Goal: Task Accomplishment & Management: Use online tool/utility

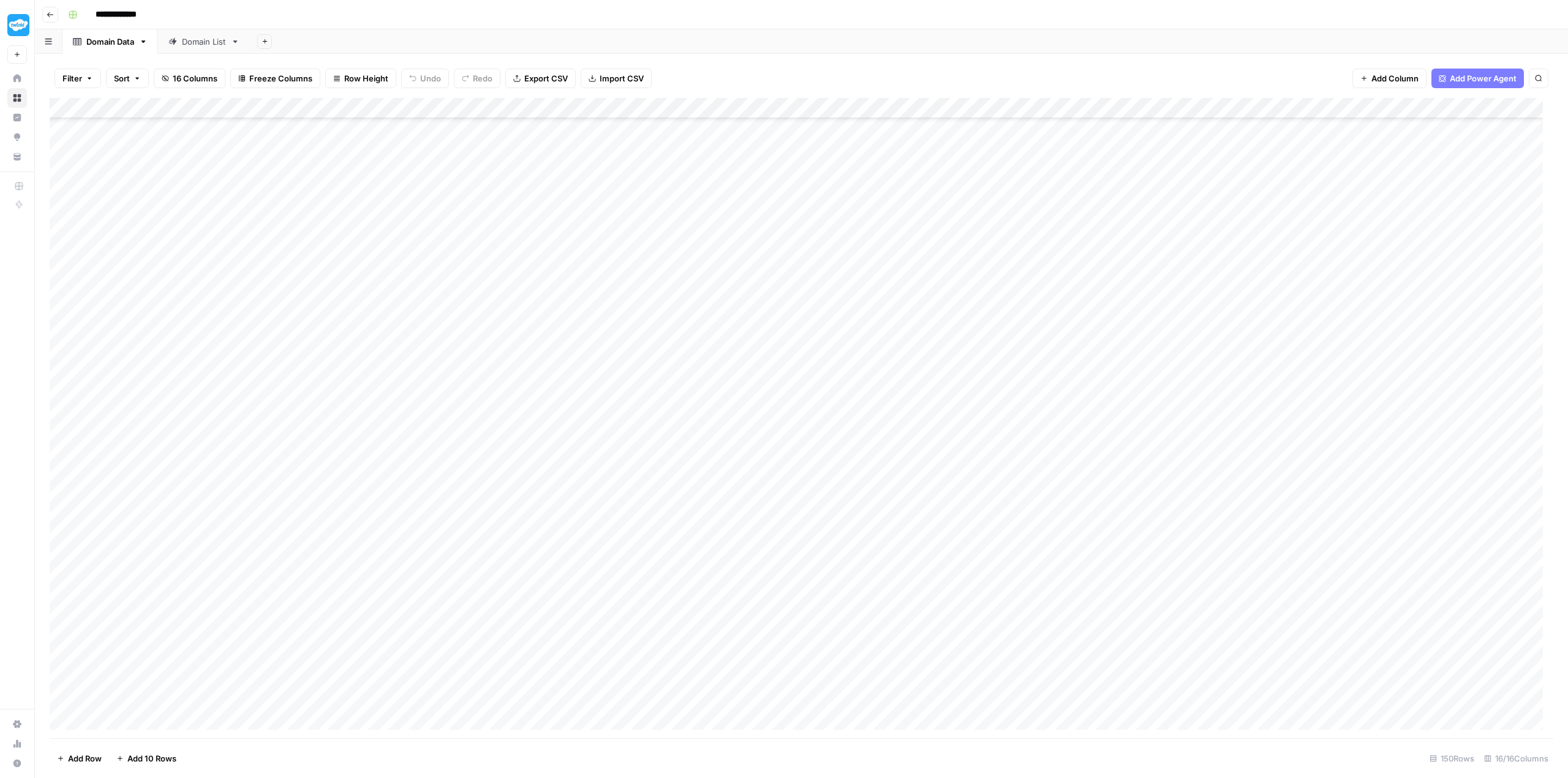
scroll to position [2531, 0]
click at [194, 41] on div "Domain List" at bounding box center [204, 41] width 44 height 12
click at [548, 107] on span "Add Column" at bounding box center [552, 108] width 43 height 11
click at [1468, 36] on button "Workflow" at bounding box center [1472, 34] width 49 height 18
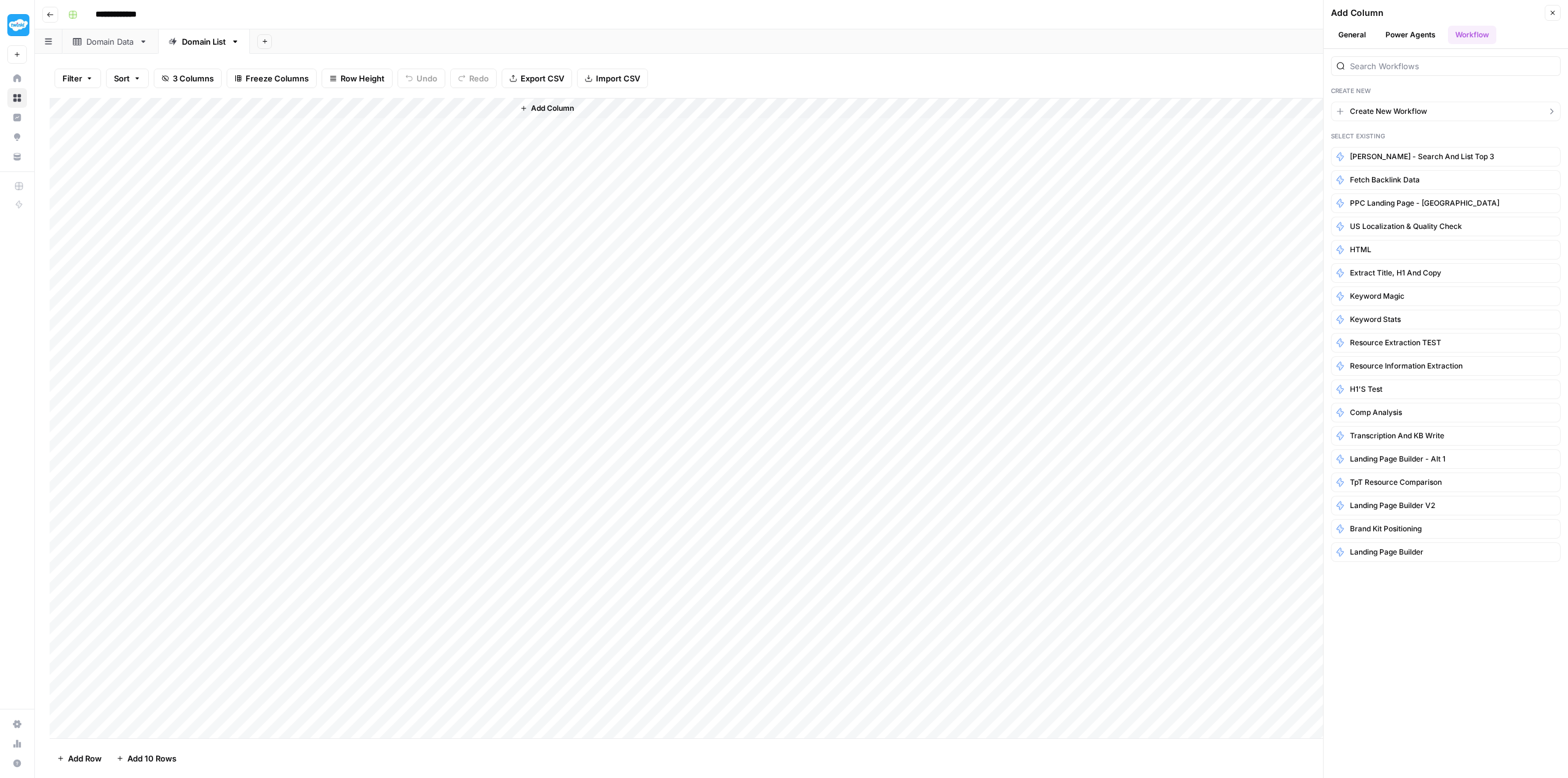
click at [1380, 111] on span "Create New Workflow" at bounding box center [1388, 111] width 77 height 11
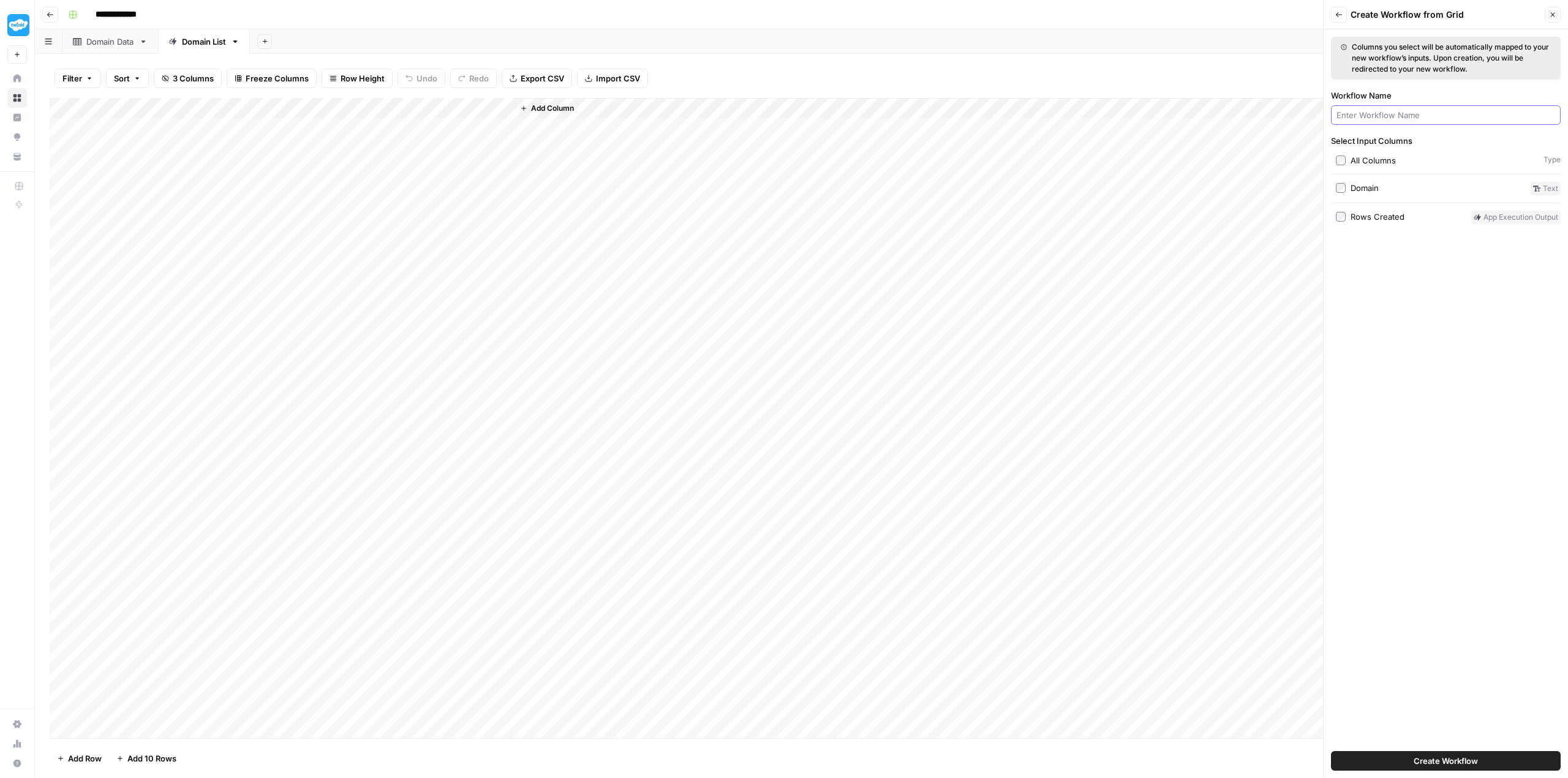
click at [1375, 119] on input "Workflow Name" at bounding box center [1446, 115] width 219 height 12
click at [1366, 121] on input "Fetch" at bounding box center [1446, 115] width 219 height 12
type input "Fetch Competitor Data"
click at [1437, 299] on div "Columns you select will be automatically mapped to your new workflow’s inputs. …" at bounding box center [1446, 404] width 244 height 749
click at [1488, 758] on button "Create Workflow" at bounding box center [1446, 761] width 230 height 20
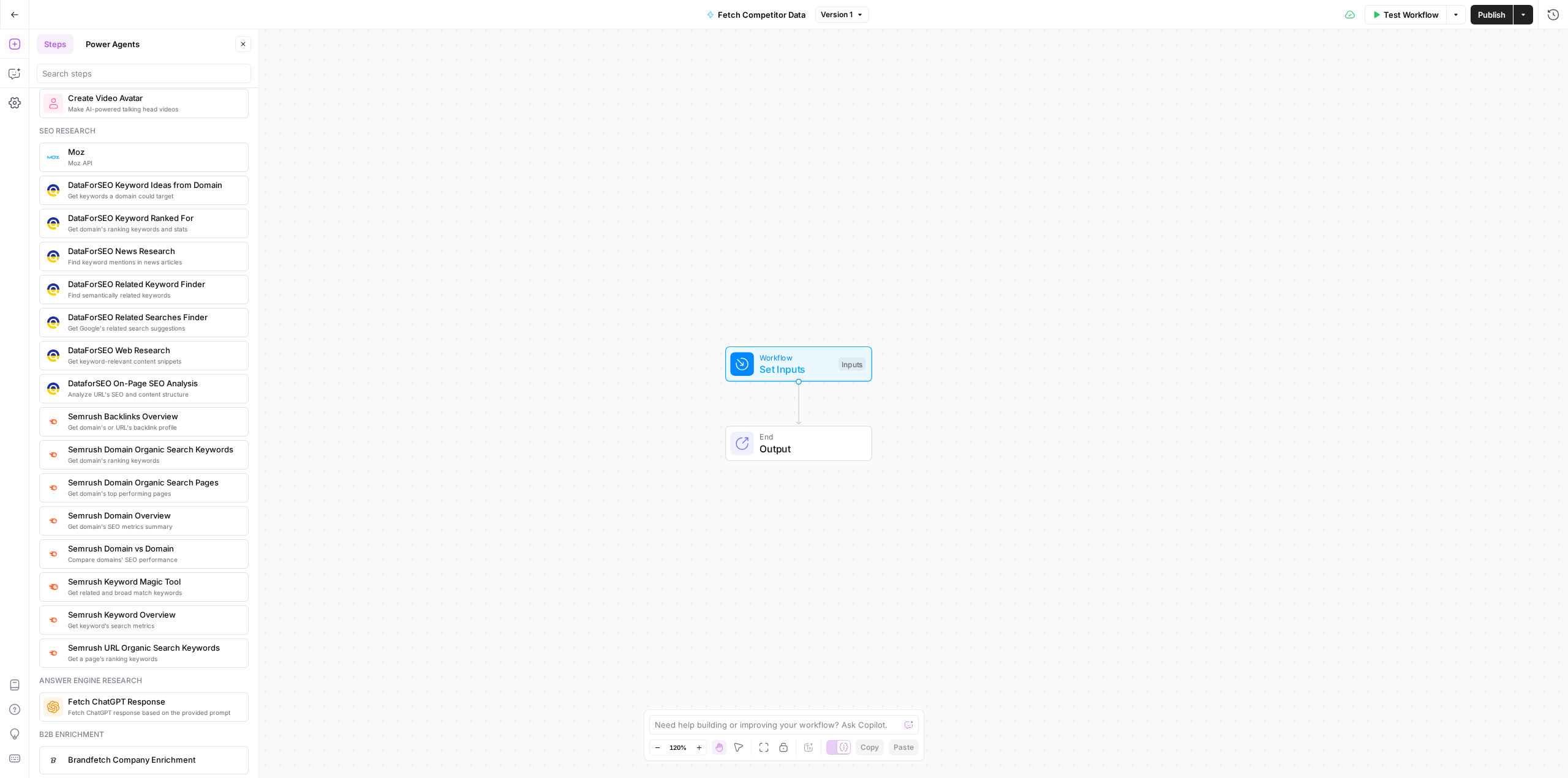
scroll to position [1102, 0]
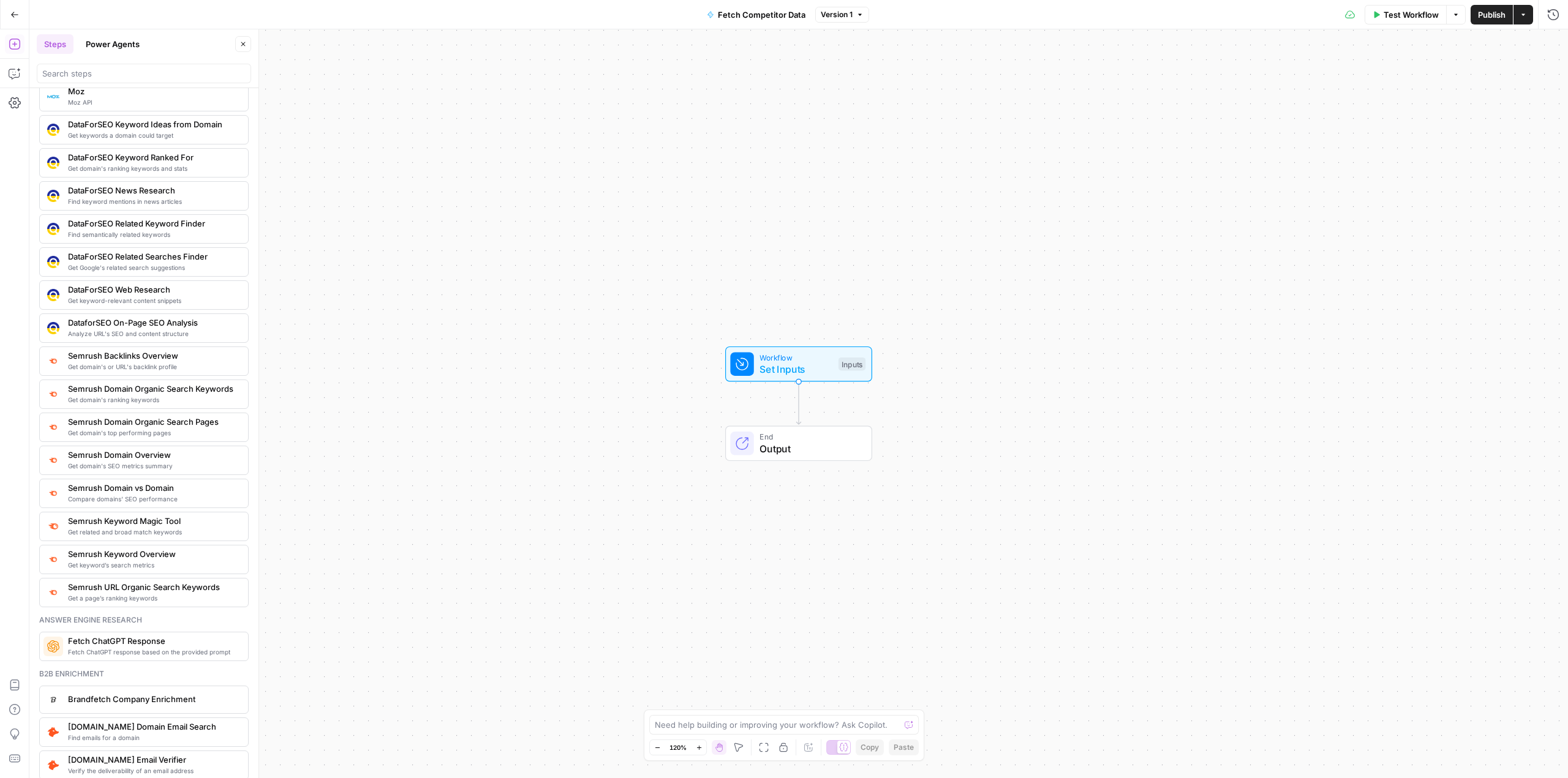
click at [196, 393] on span "Semrush Domain Organic Search Keywords" at bounding box center [153, 388] width 170 height 12
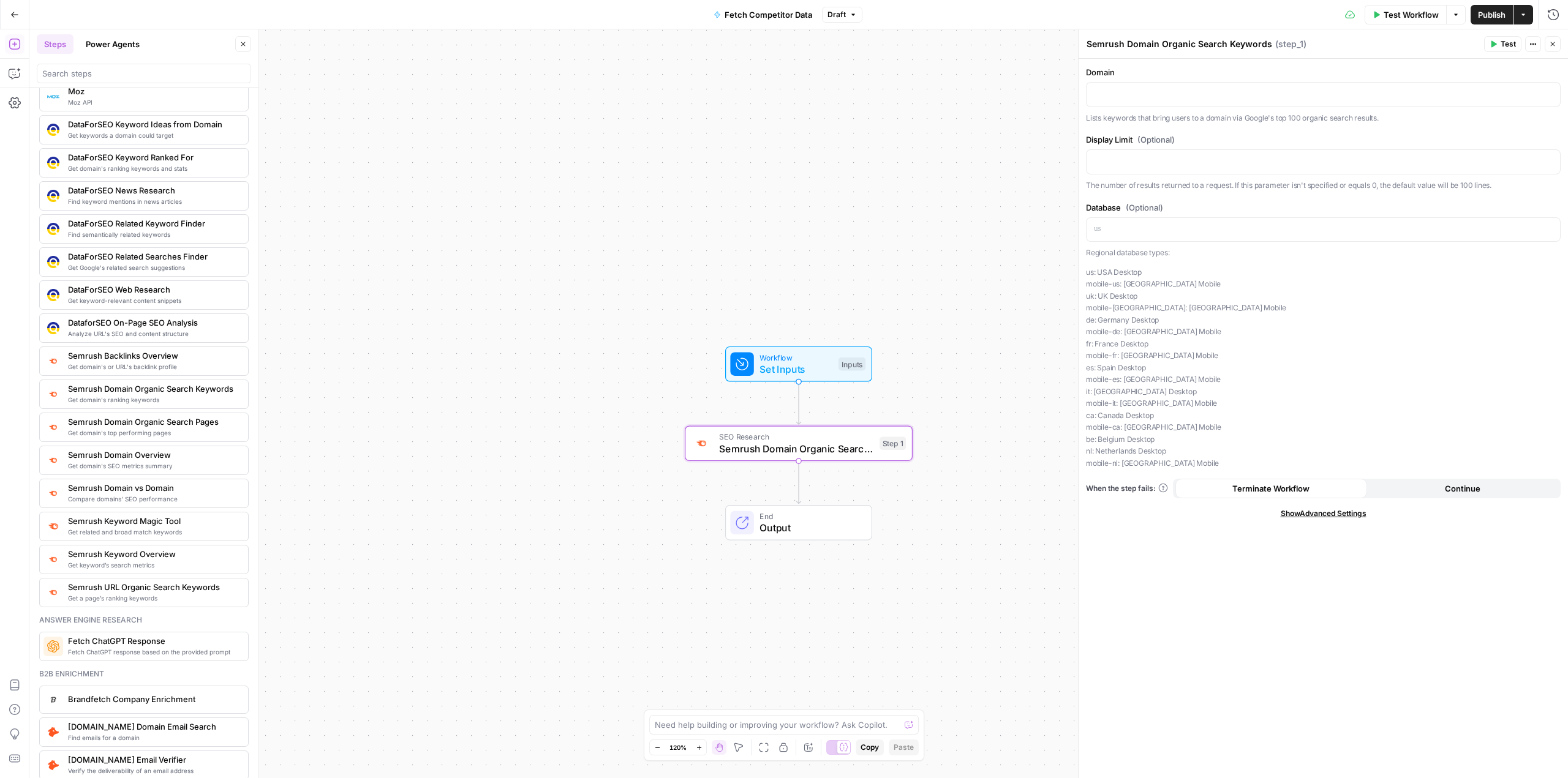
click at [191, 433] on span "Get domain's top performing pages" at bounding box center [153, 433] width 170 height 9
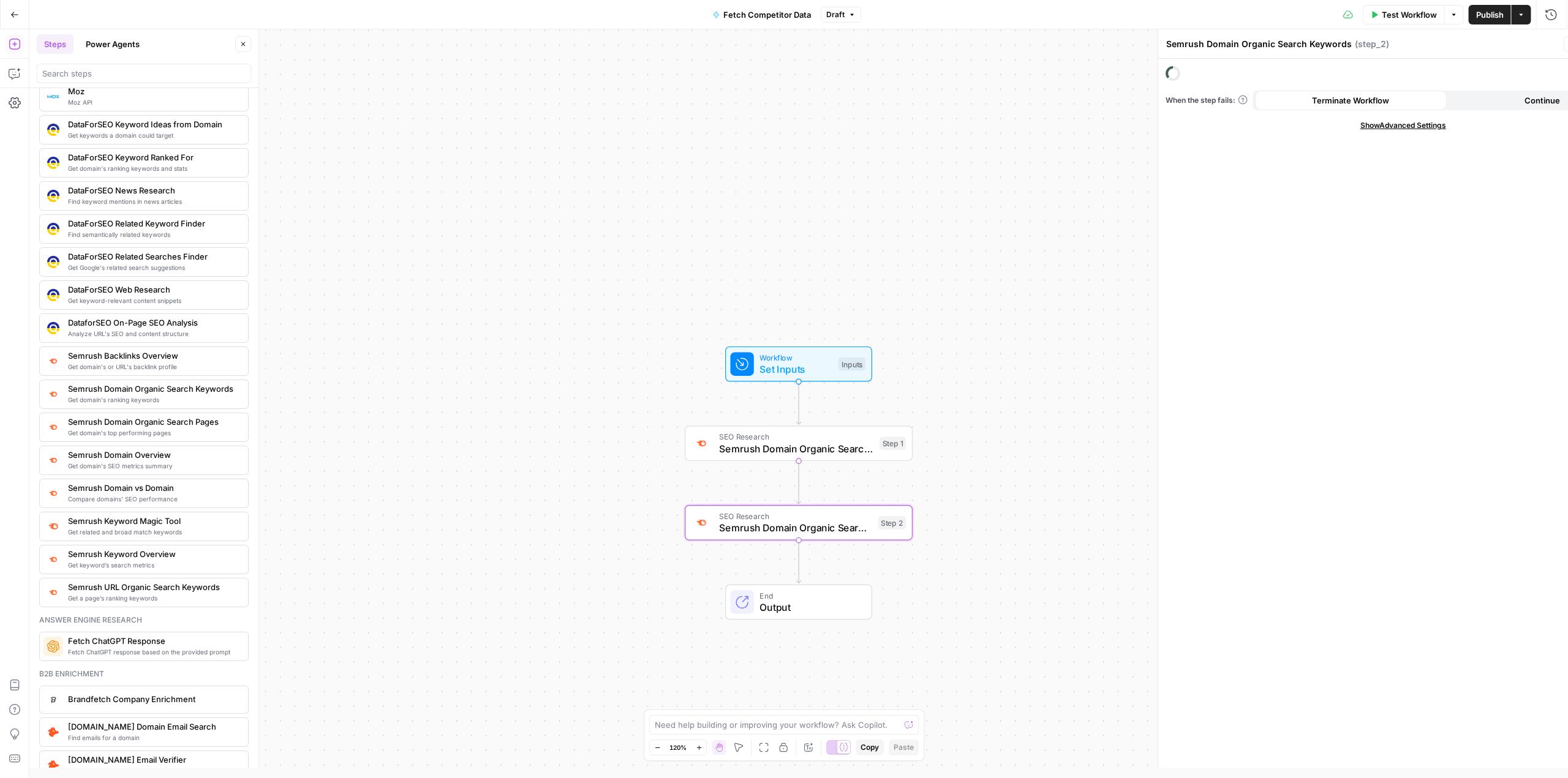
type textarea "Semrush Domain Organic Search Pages"
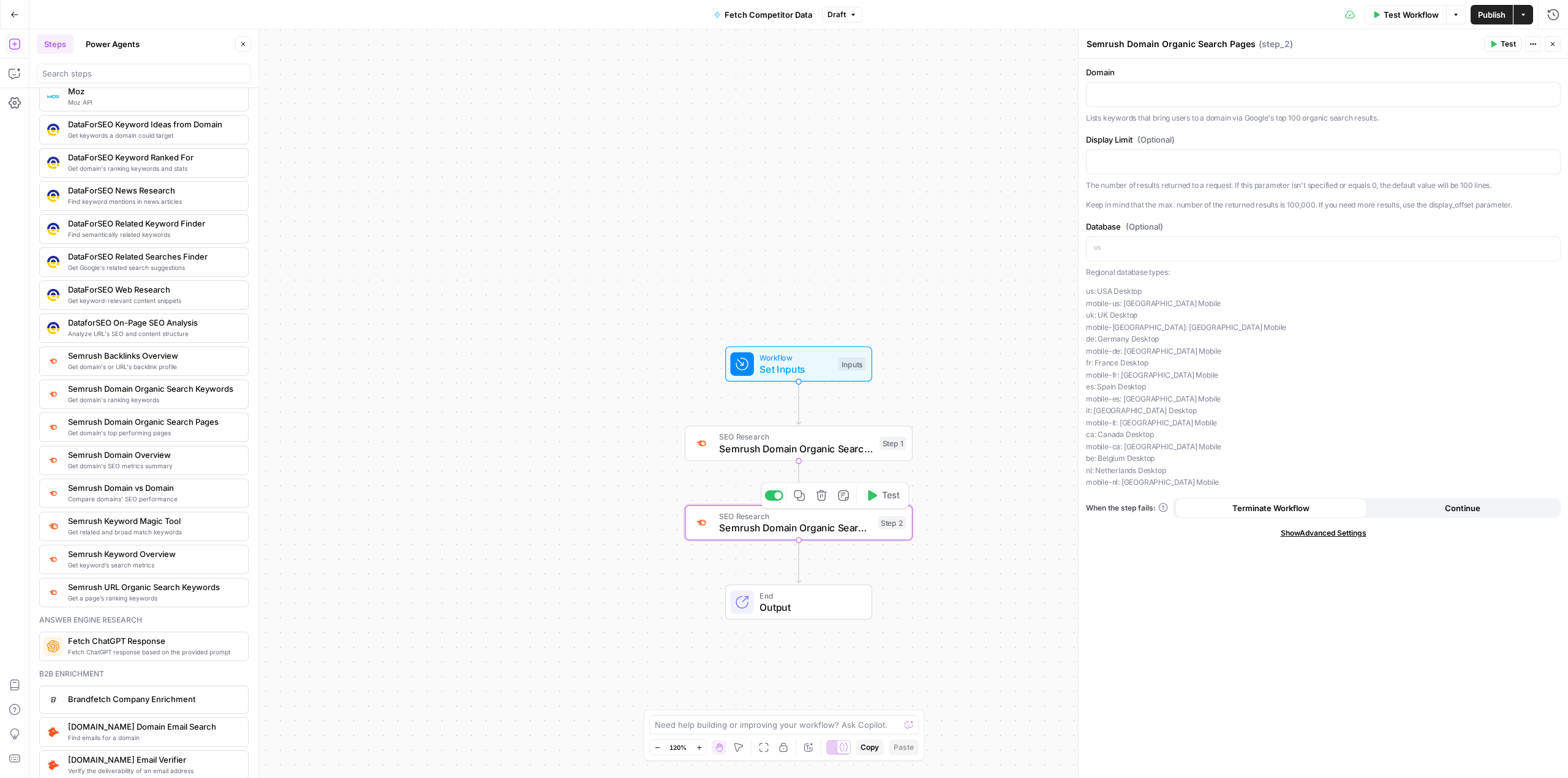
click at [825, 497] on icon "button" at bounding box center [821, 496] width 10 height 10
click at [772, 157] on span "Delete Step" at bounding box center [751, 156] width 48 height 12
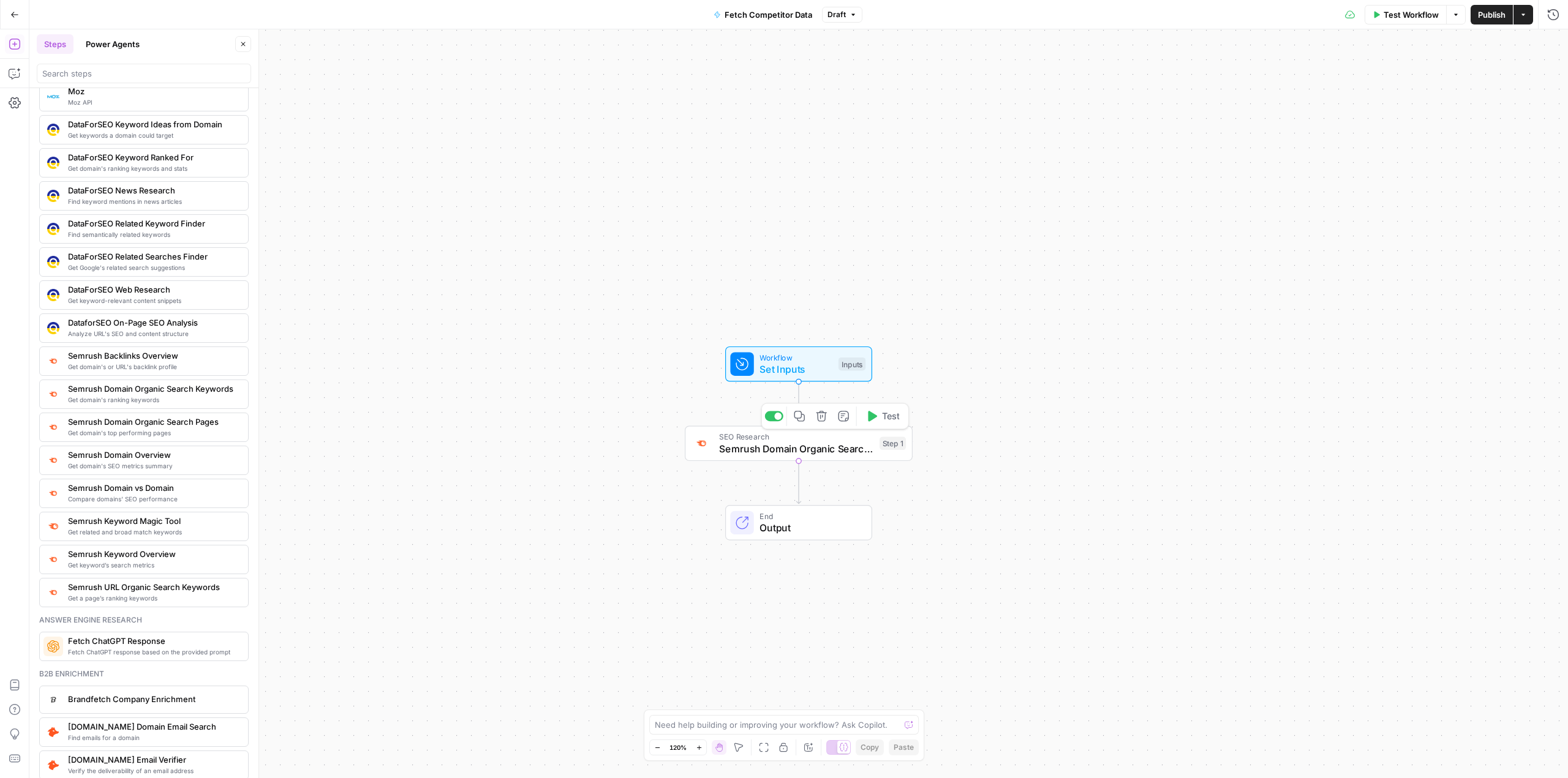
click at [820, 448] on span "Semrush Domain Organic Search Keywords" at bounding box center [796, 449] width 154 height 15
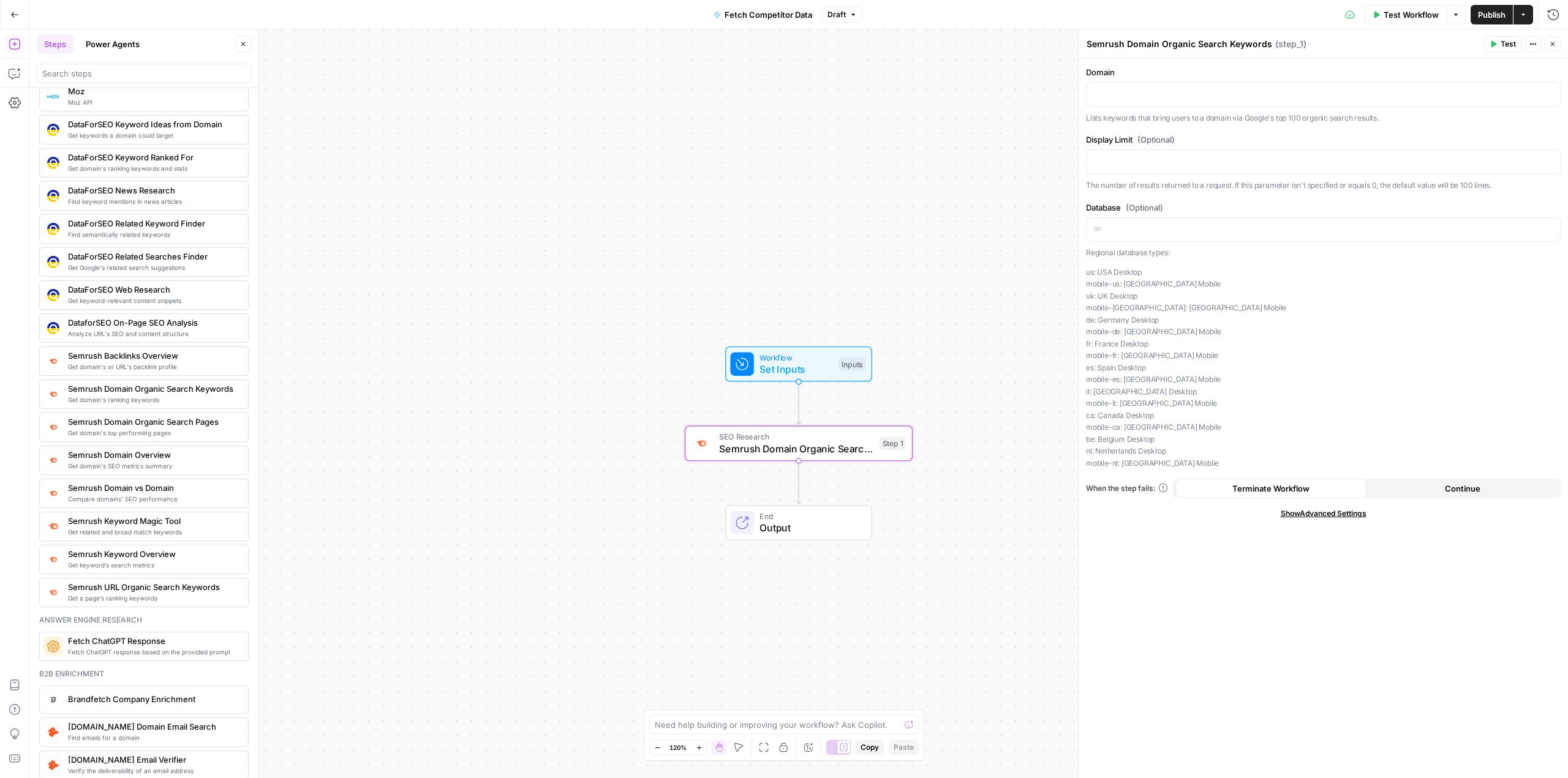
click at [159, 493] on span "Semrush Domain vs Domain" at bounding box center [153, 488] width 170 height 12
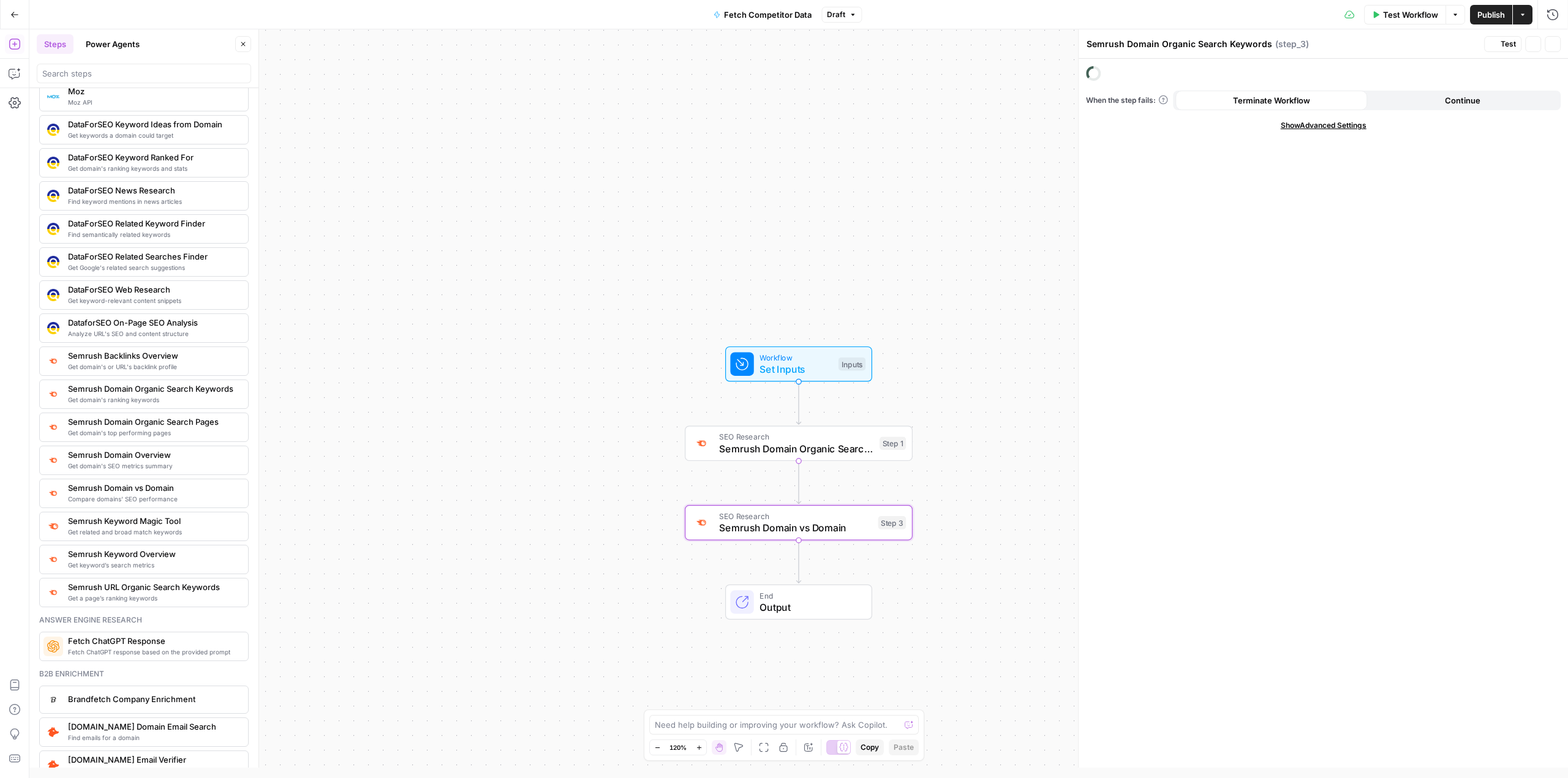
type textarea "Semrush Domain vs Domain"
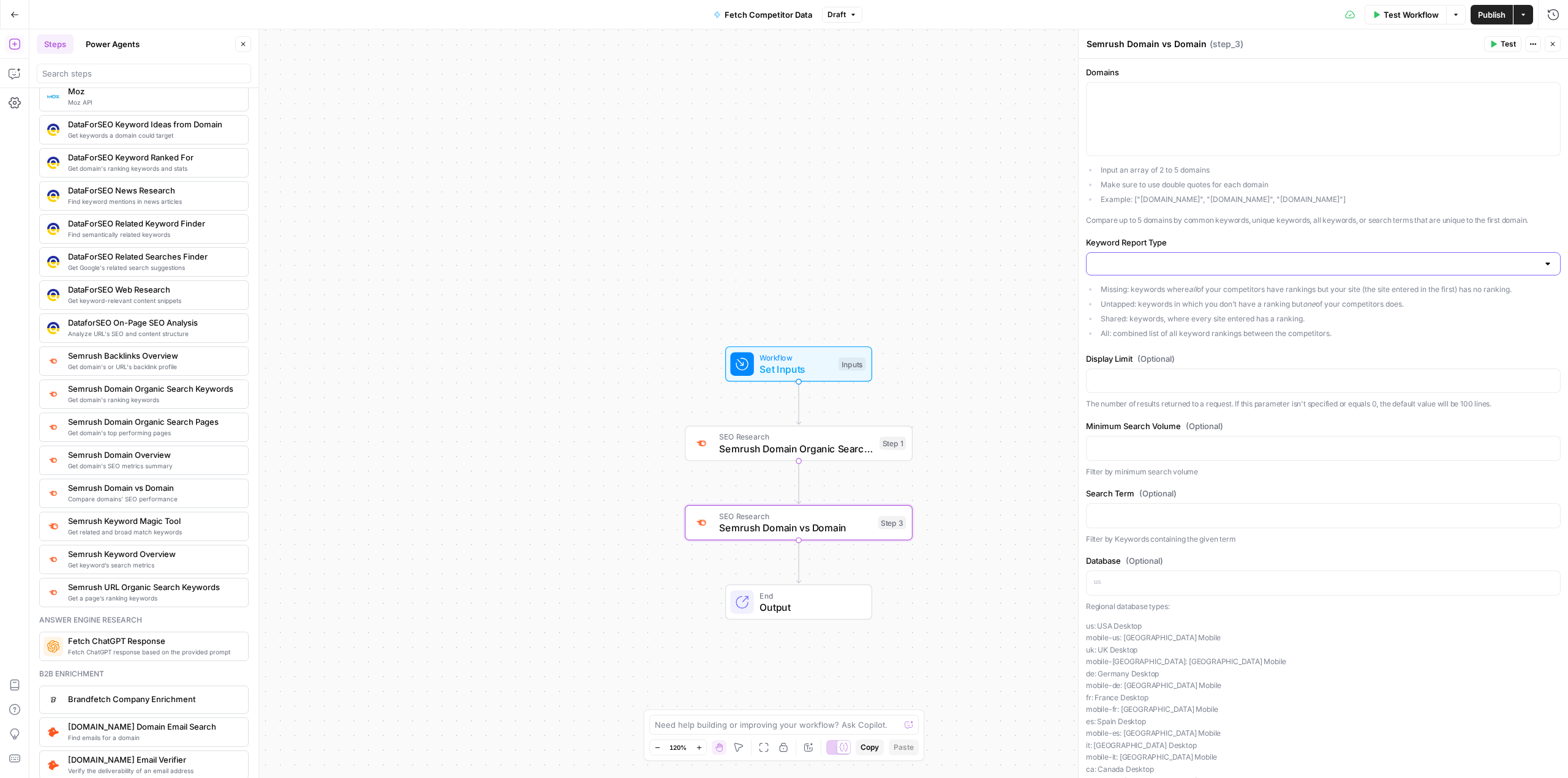
click at [1487, 261] on input "Keyword Report Type" at bounding box center [1316, 264] width 444 height 12
click at [836, 453] on span "Semrush Domain Organic Search Keywords" at bounding box center [796, 449] width 154 height 15
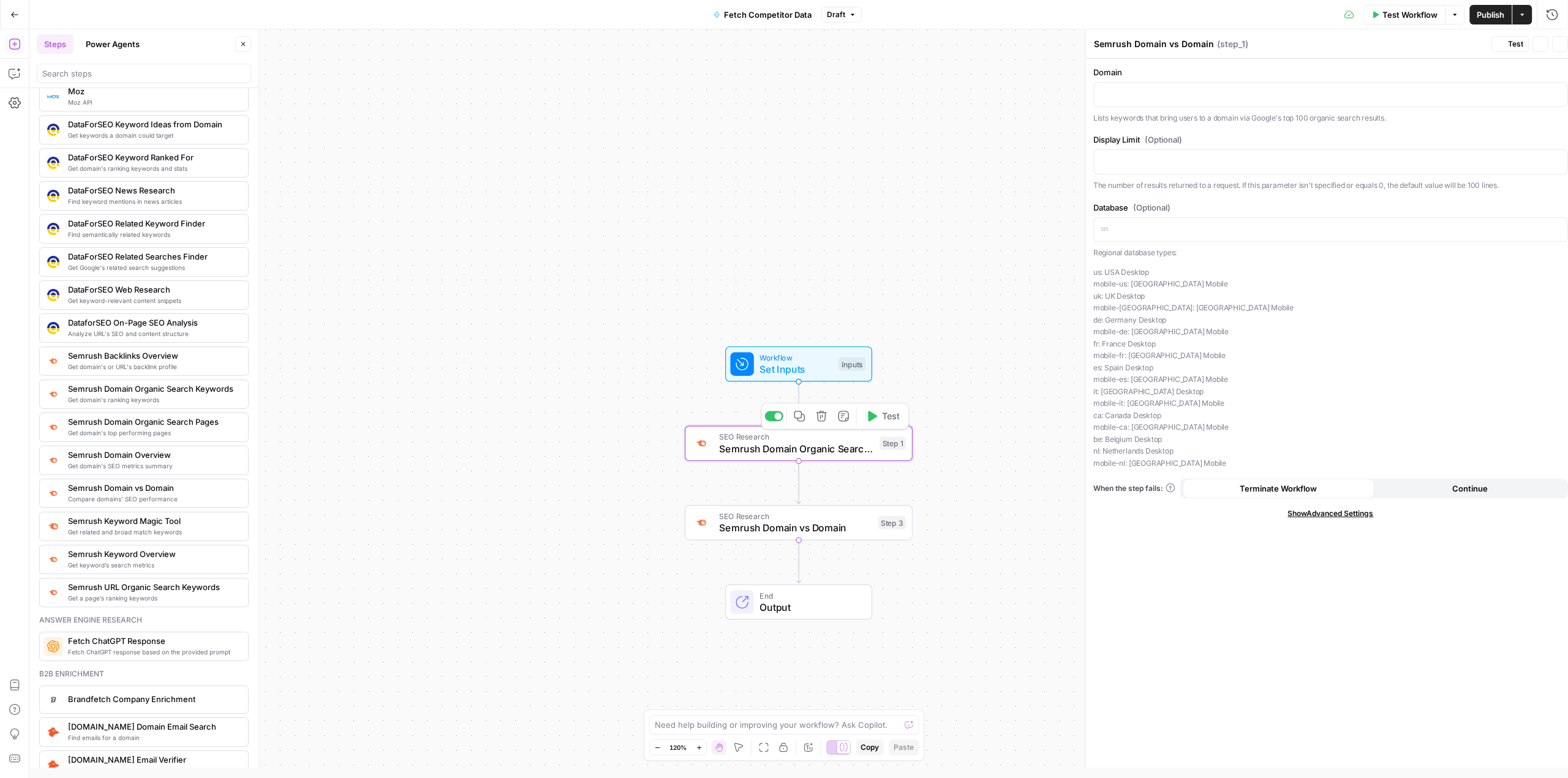
type textarea "Semrush Domain Organic Search Keywords"
click at [826, 420] on icon "button" at bounding box center [822, 416] width 12 height 12
click at [770, 157] on span "Delete Step" at bounding box center [751, 156] width 48 height 12
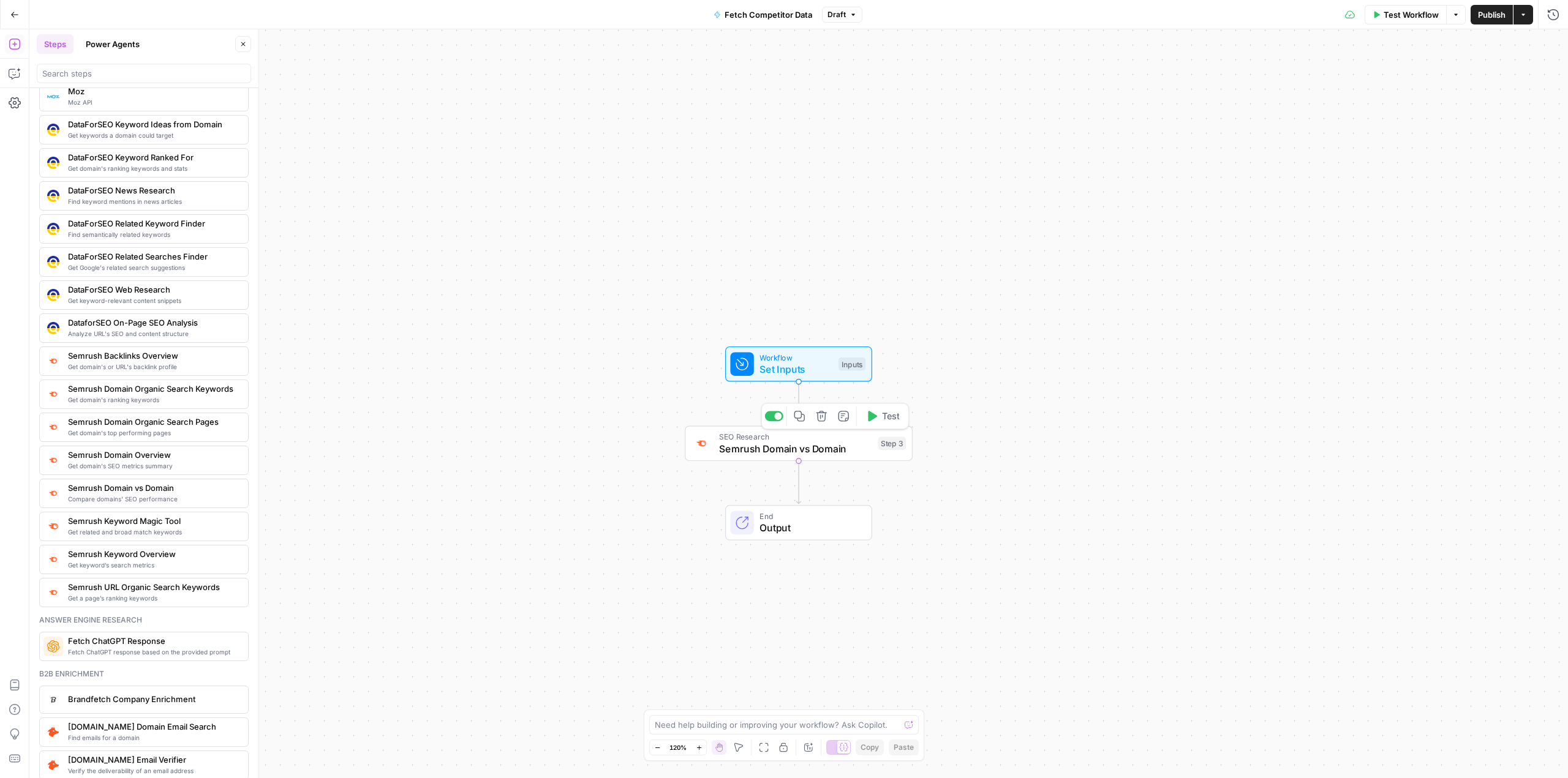
click at [824, 445] on span "Semrush Domain vs Domain" at bounding box center [796, 449] width 153 height 15
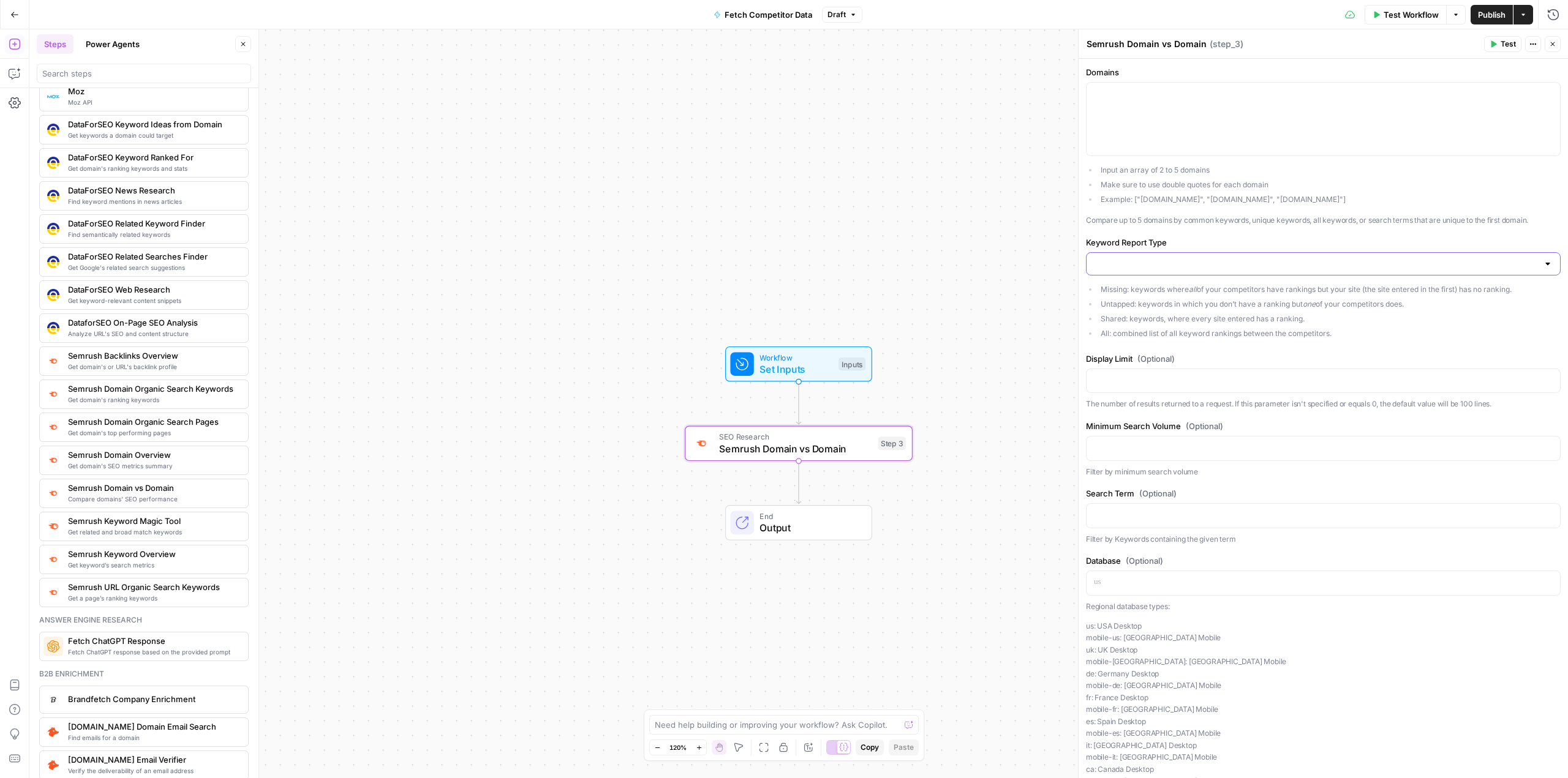
click at [1197, 268] on input "Keyword Report Type" at bounding box center [1316, 264] width 444 height 12
click at [1138, 293] on span "Missing" at bounding box center [1315, 294] width 439 height 12
type input "Missing"
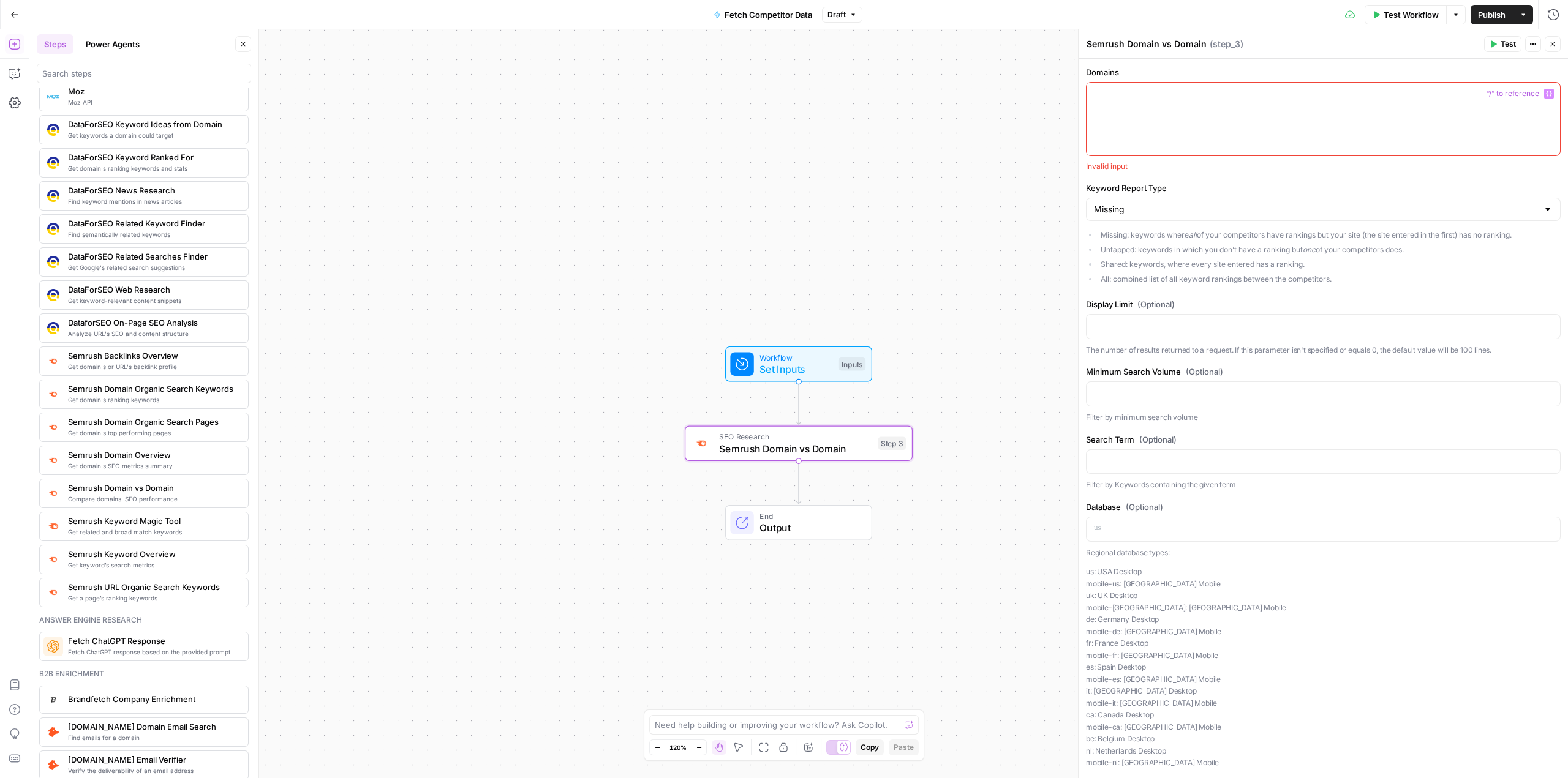
click at [1127, 92] on p at bounding box center [1323, 93] width 459 height 12
click at [1520, 17] on icon "button" at bounding box center [1523, 15] width 7 height 7
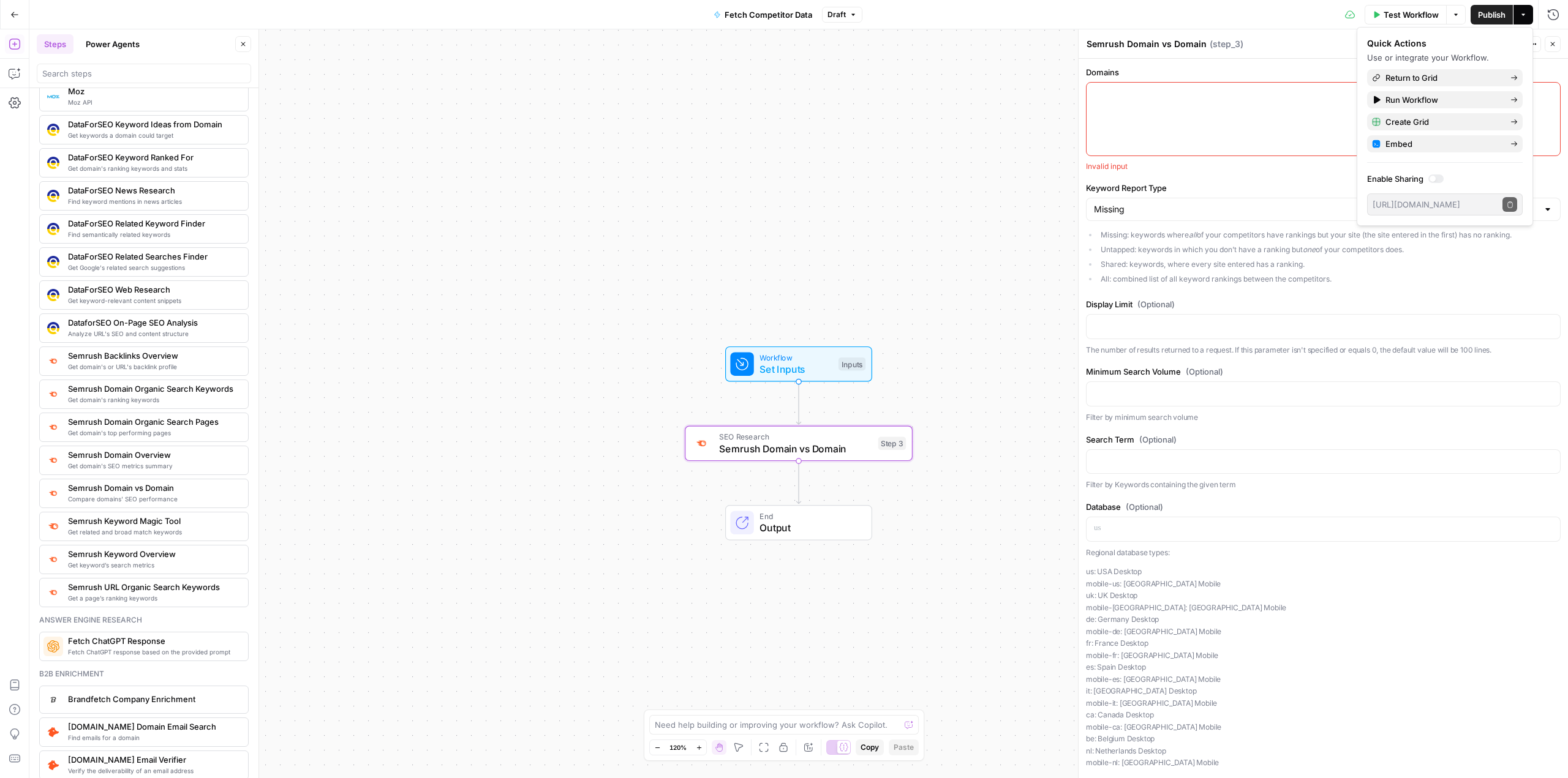
click at [1140, 33] on header "Semrush Domain vs Domain Semrush Domain vs Domain ( step_3 ) Test Actions Close" at bounding box center [1323, 44] width 489 height 29
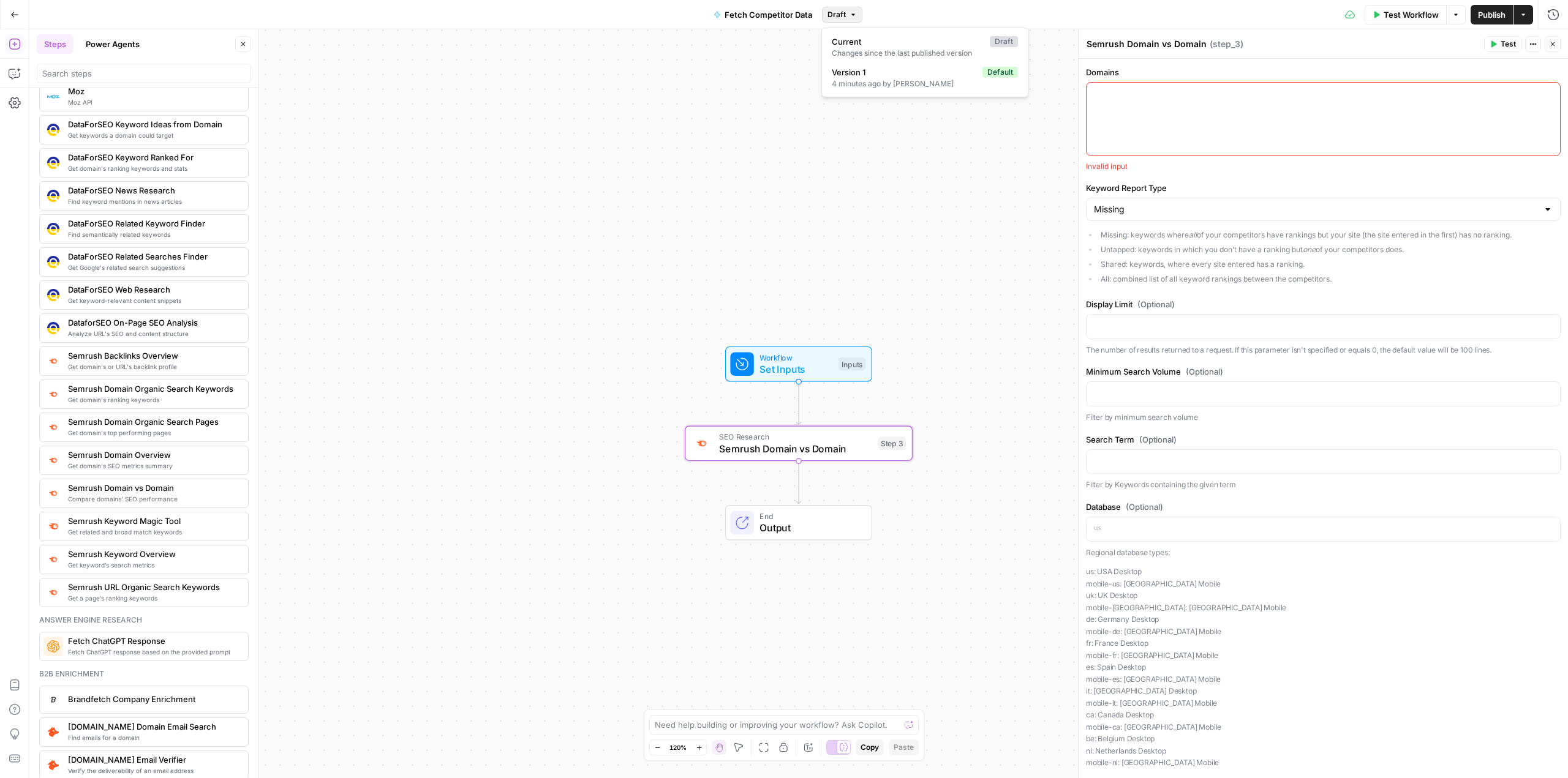
click at [852, 13] on icon "button" at bounding box center [853, 15] width 7 height 7
click at [1536, 42] on icon "button" at bounding box center [1533, 44] width 7 height 7
click at [1509, 94] on span "Delete Step" at bounding box center [1496, 98] width 59 height 12
click at [772, 152] on span "Delete Step" at bounding box center [751, 156] width 48 height 12
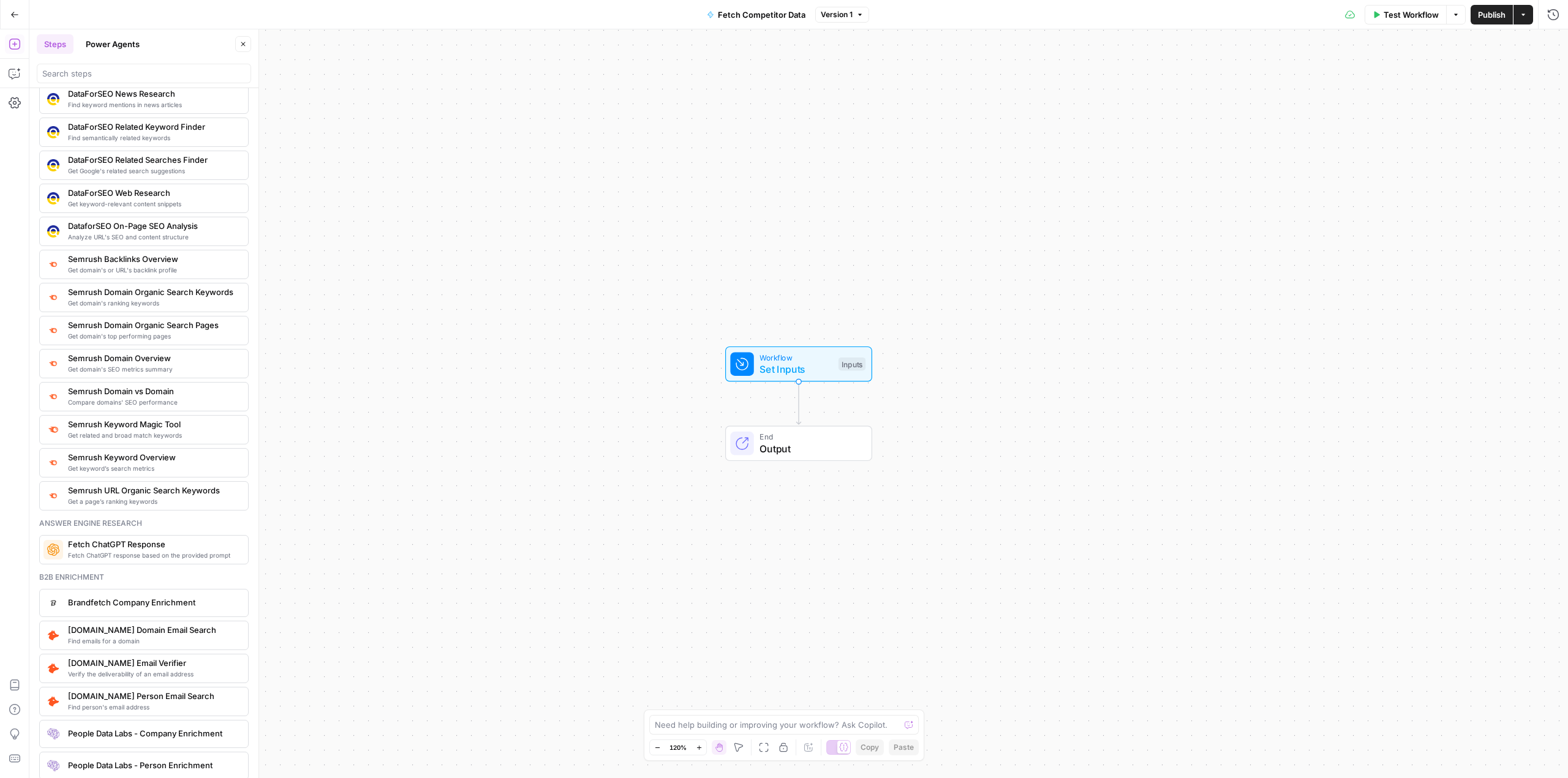
scroll to position [1224, 0]
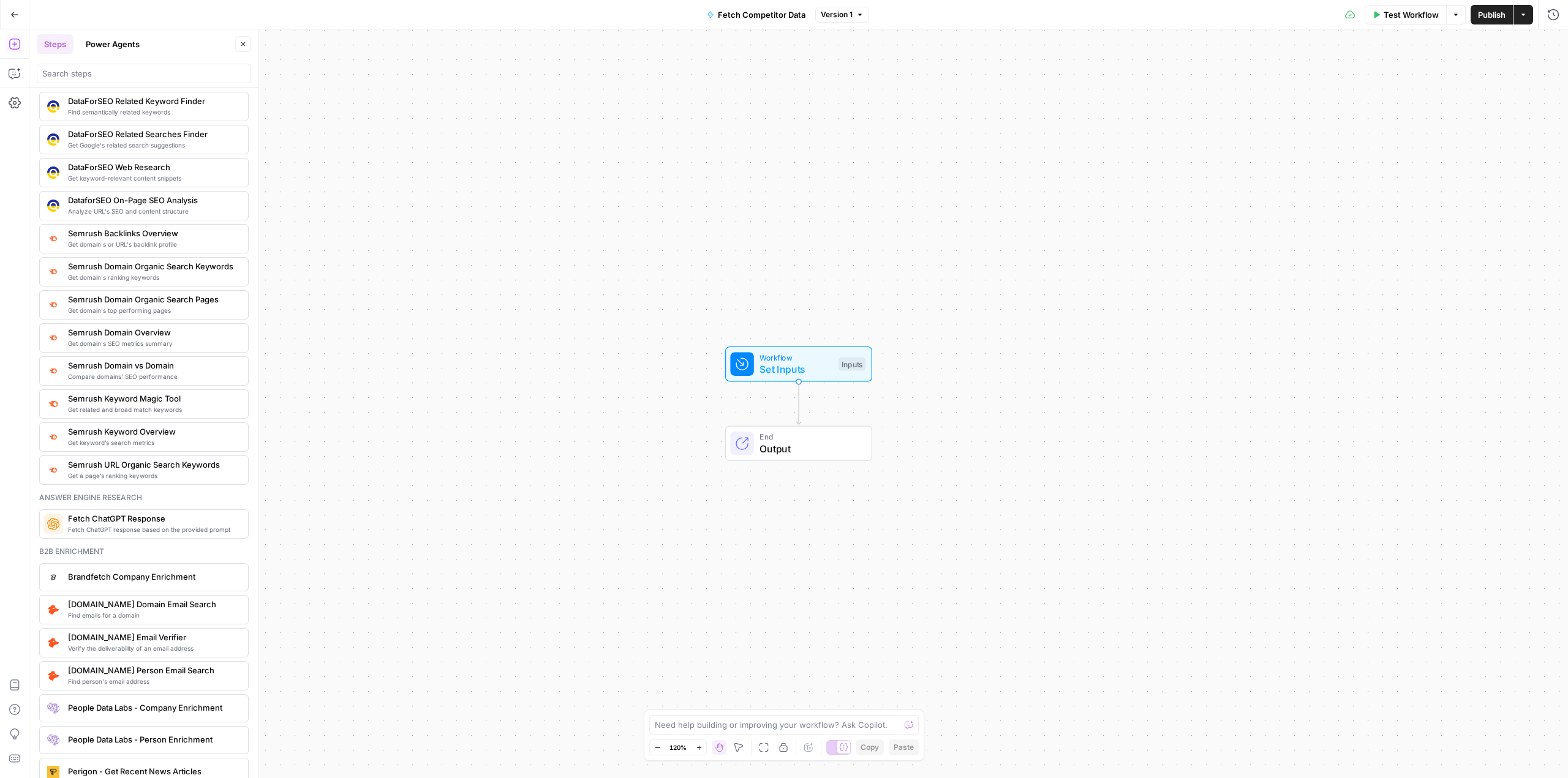
click at [151, 526] on span "Fetch ChatGPT response based on the provided prompt" at bounding box center [153, 529] width 170 height 9
click at [821, 420] on icon "button" at bounding box center [822, 416] width 12 height 12
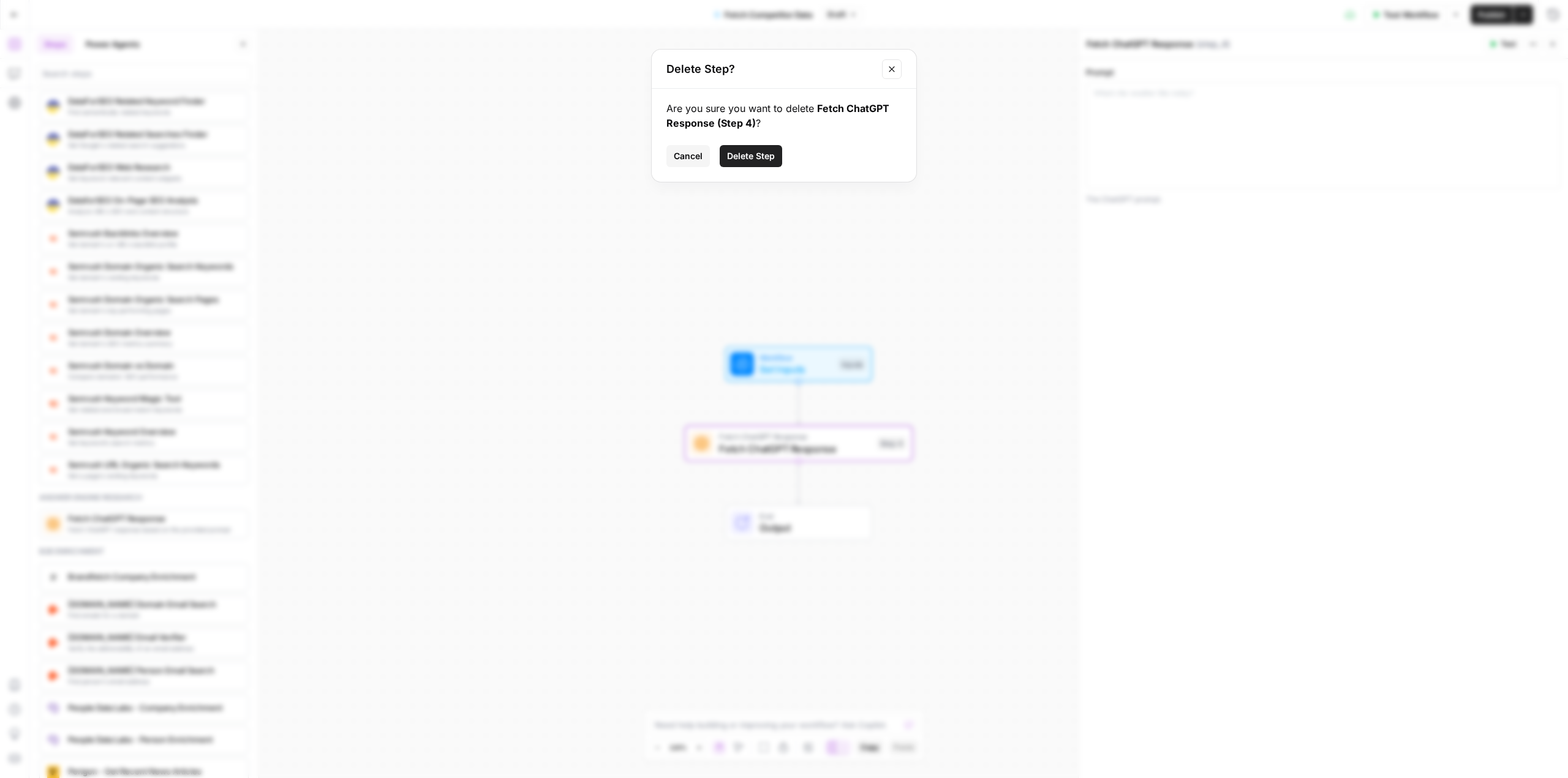
click at [745, 163] on button "Delete Step" at bounding box center [751, 156] width 63 height 22
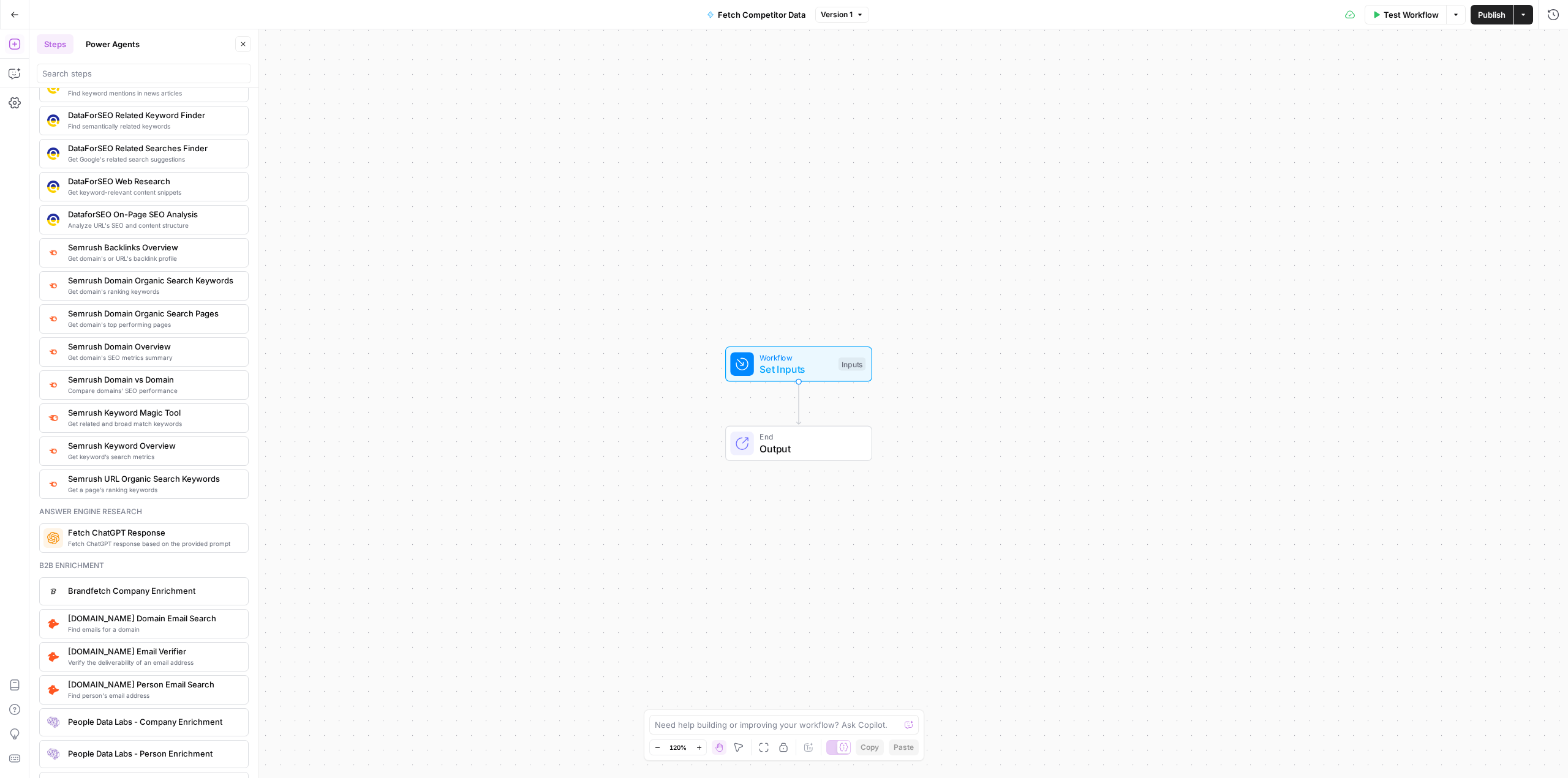
scroll to position [1088, 0]
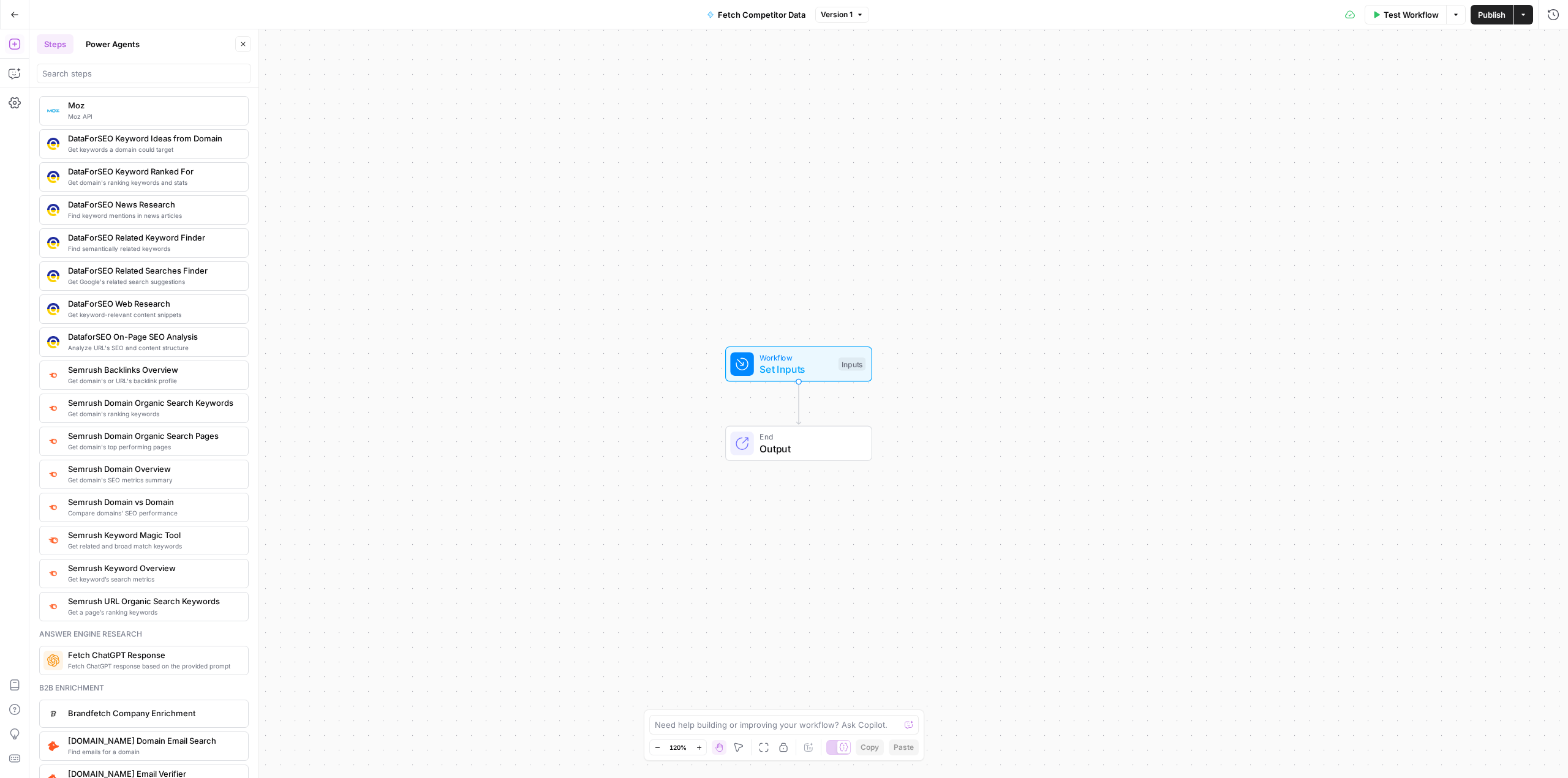
click at [172, 474] on span "Semrush Domain Overview" at bounding box center [153, 469] width 170 height 12
